Goal: Task Accomplishment & Management: Complete application form

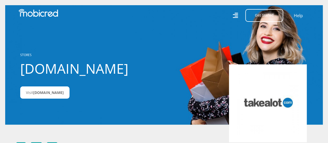
click at [232, 16] on div "Get Started Open an Account Account Holder Login Help" at bounding box center [238, 15] width 149 height 13
click at [236, 16] on icon at bounding box center [234, 15] width 5 height 5
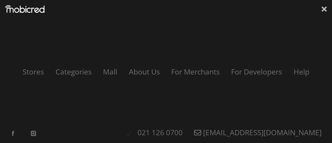
click at [324, 8] on icon at bounding box center [323, 9] width 5 height 8
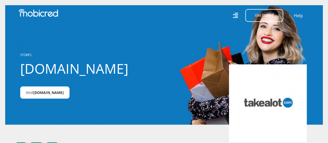
click at [54, 93] on span "Takealot.credit" at bounding box center [48, 92] width 31 height 5
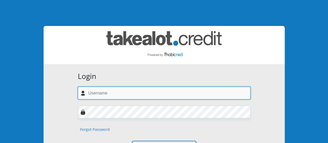
click at [105, 93] on input "text" at bounding box center [164, 93] width 173 height 13
type input "[EMAIL_ADDRESS][DOMAIN_NAME]"
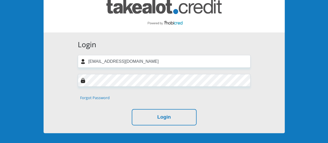
scroll to position [41, 0]
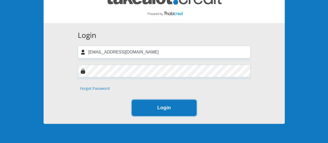
click at [161, 110] on button "Login" at bounding box center [164, 107] width 65 height 16
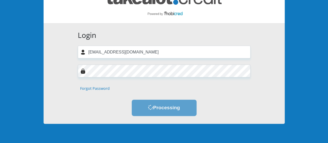
scroll to position [0, 0]
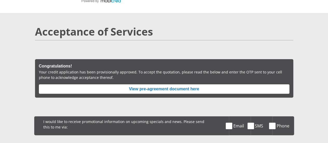
scroll to position [34, 0]
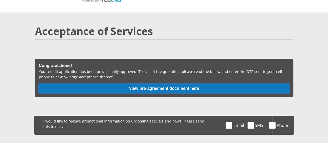
click at [164, 84] on button "View pre-agreement document here" at bounding box center [164, 88] width 250 height 9
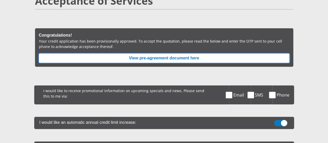
scroll to position [65, 0]
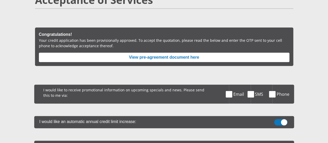
click at [315, 44] on section "Acceptance of Services Congratulations! Your credit application has been provis…" at bounding box center [164, 139] width 328 height 316
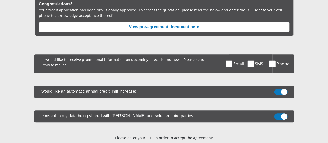
scroll to position [95, 0]
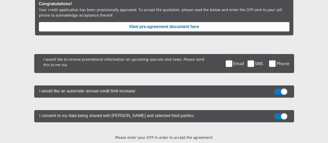
click at [275, 88] on span at bounding box center [280, 91] width 13 height 6
click at [281, 90] on input "checkbox" at bounding box center [281, 90] width 0 height 0
click at [284, 113] on span at bounding box center [280, 116] width 13 height 6
click at [281, 114] on input "checkbox" at bounding box center [281, 114] width 0 height 0
